Goal: Information Seeking & Learning: Learn about a topic

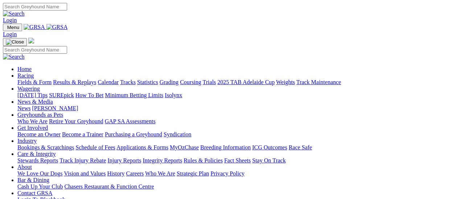
click at [77, 79] on link "Results & Replays" at bounding box center [74, 82] width 43 height 6
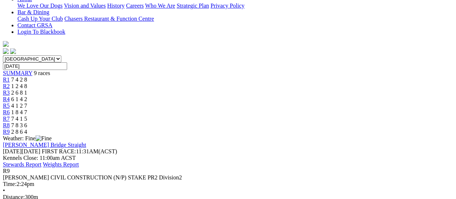
scroll to position [181, 0]
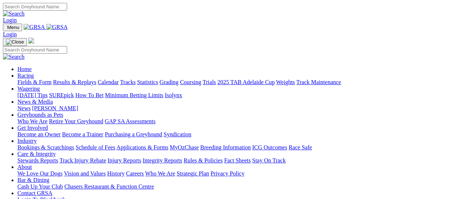
click at [36, 79] on link "Fields & Form" at bounding box center [34, 82] width 34 height 6
click at [72, 79] on link "Results & Replays" at bounding box center [74, 82] width 43 height 6
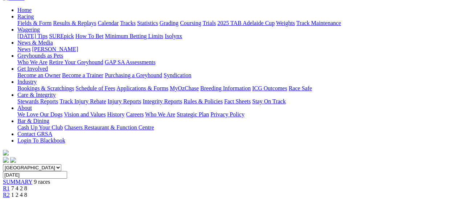
scroll to position [73, 0]
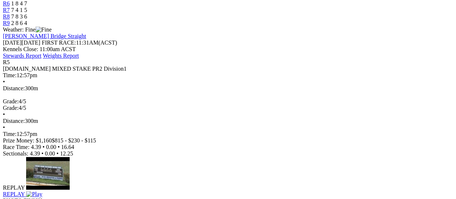
scroll to position [290, 0]
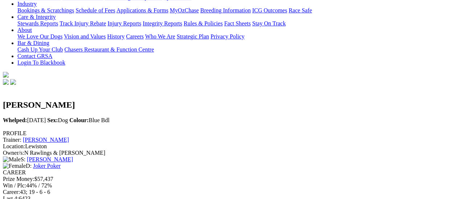
scroll to position [181, 0]
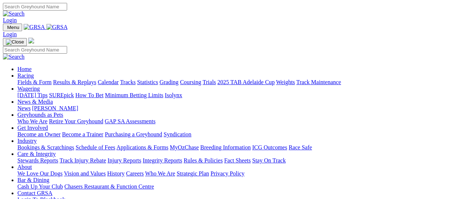
click at [41, 79] on link "Fields & Form" at bounding box center [34, 82] width 34 height 6
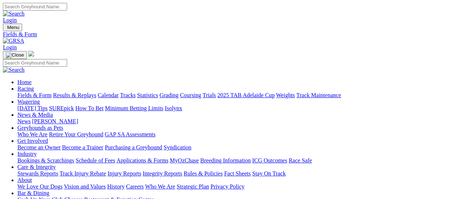
click at [80, 92] on link "Results & Replays" at bounding box center [74, 95] width 43 height 6
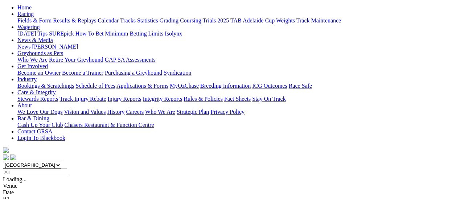
scroll to position [36, 0]
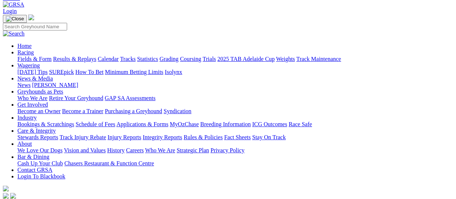
click at [20, 56] on link "Fields & Form" at bounding box center [34, 59] width 34 height 6
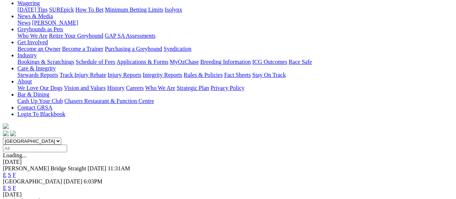
scroll to position [109, 0]
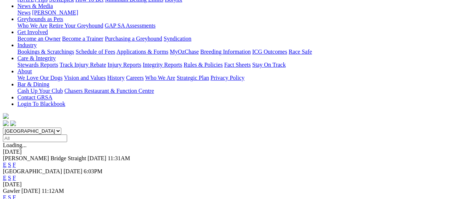
click at [16, 194] on link "F" at bounding box center [14, 197] width 3 height 6
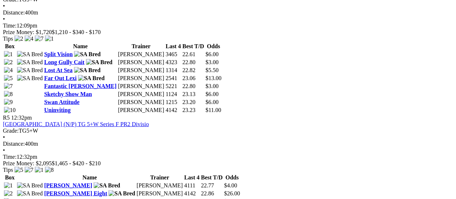
scroll to position [689, 0]
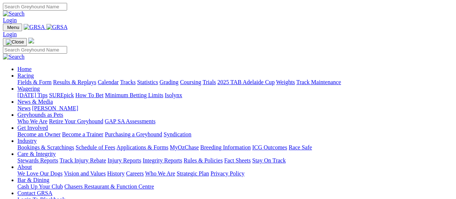
click at [80, 79] on link "Results & Replays" at bounding box center [74, 82] width 43 height 6
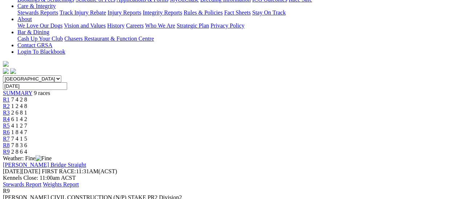
scroll to position [181, 0]
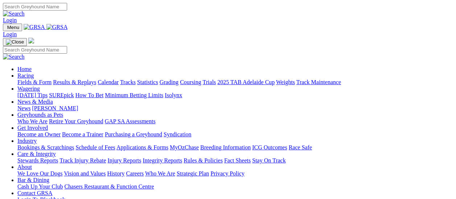
click at [38, 79] on link "Fields & Form" at bounding box center [34, 82] width 34 height 6
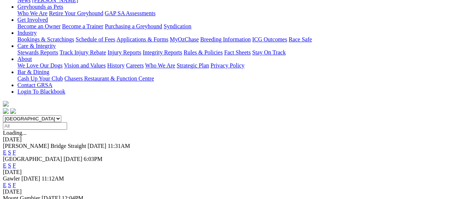
scroll to position [109, 0]
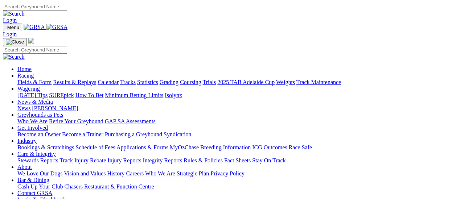
click at [19, 79] on link "Fields & Form" at bounding box center [34, 82] width 34 height 6
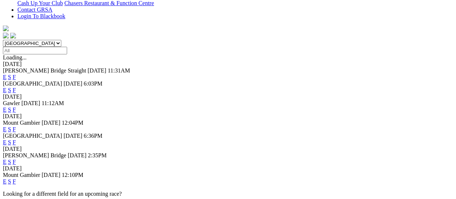
scroll to position [218, 0]
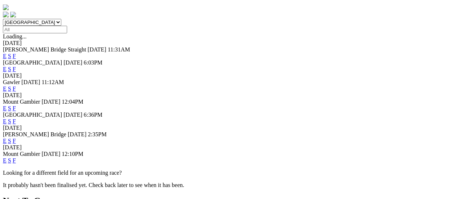
click at [16, 138] on link "F" at bounding box center [14, 141] width 3 height 6
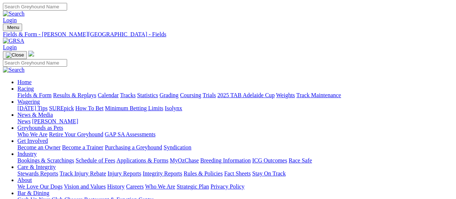
click at [20, 92] on link "Fields & Form" at bounding box center [34, 95] width 34 height 6
